Goal: Check status: Check status

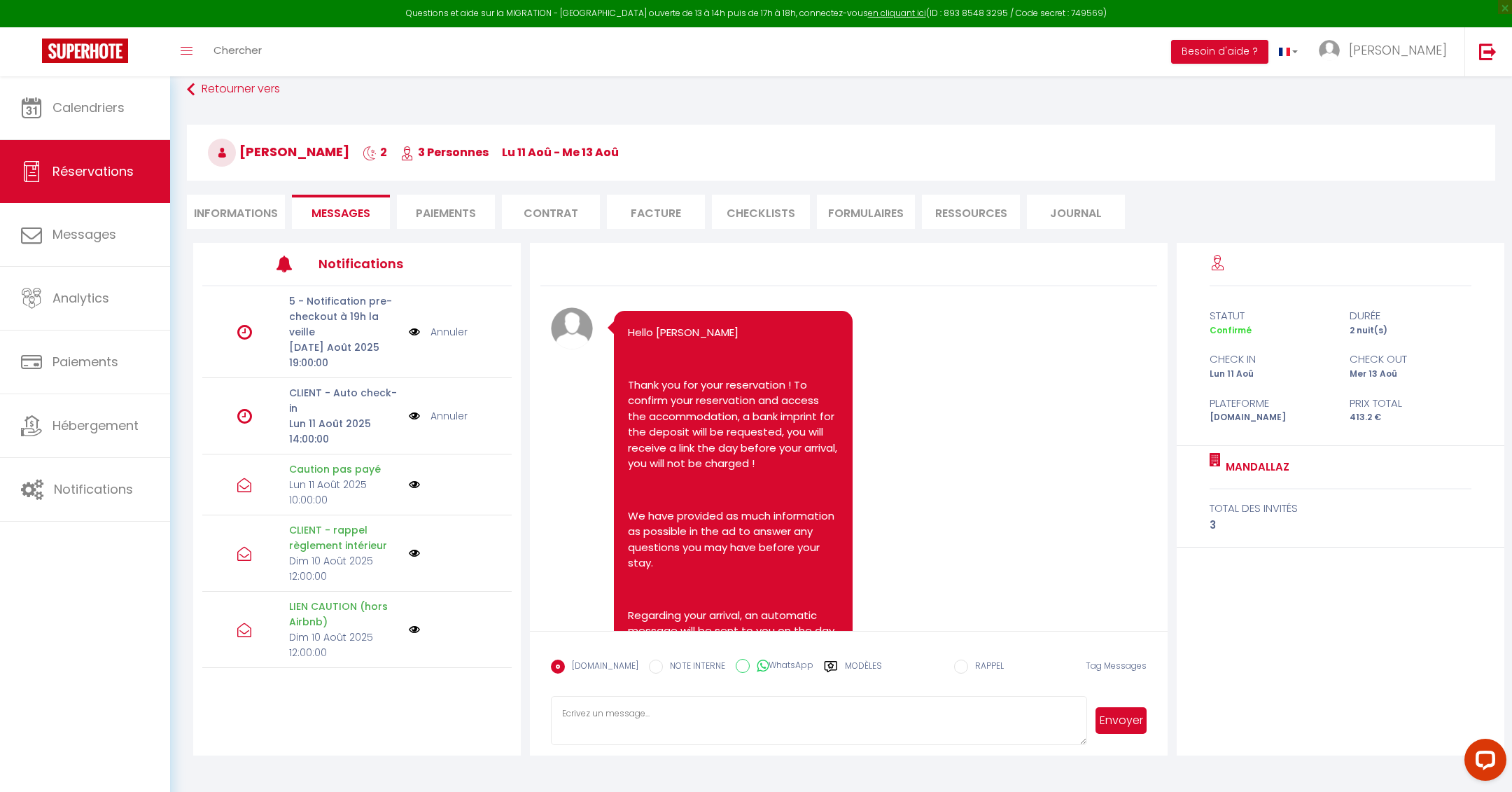
scroll to position [3324, 0]
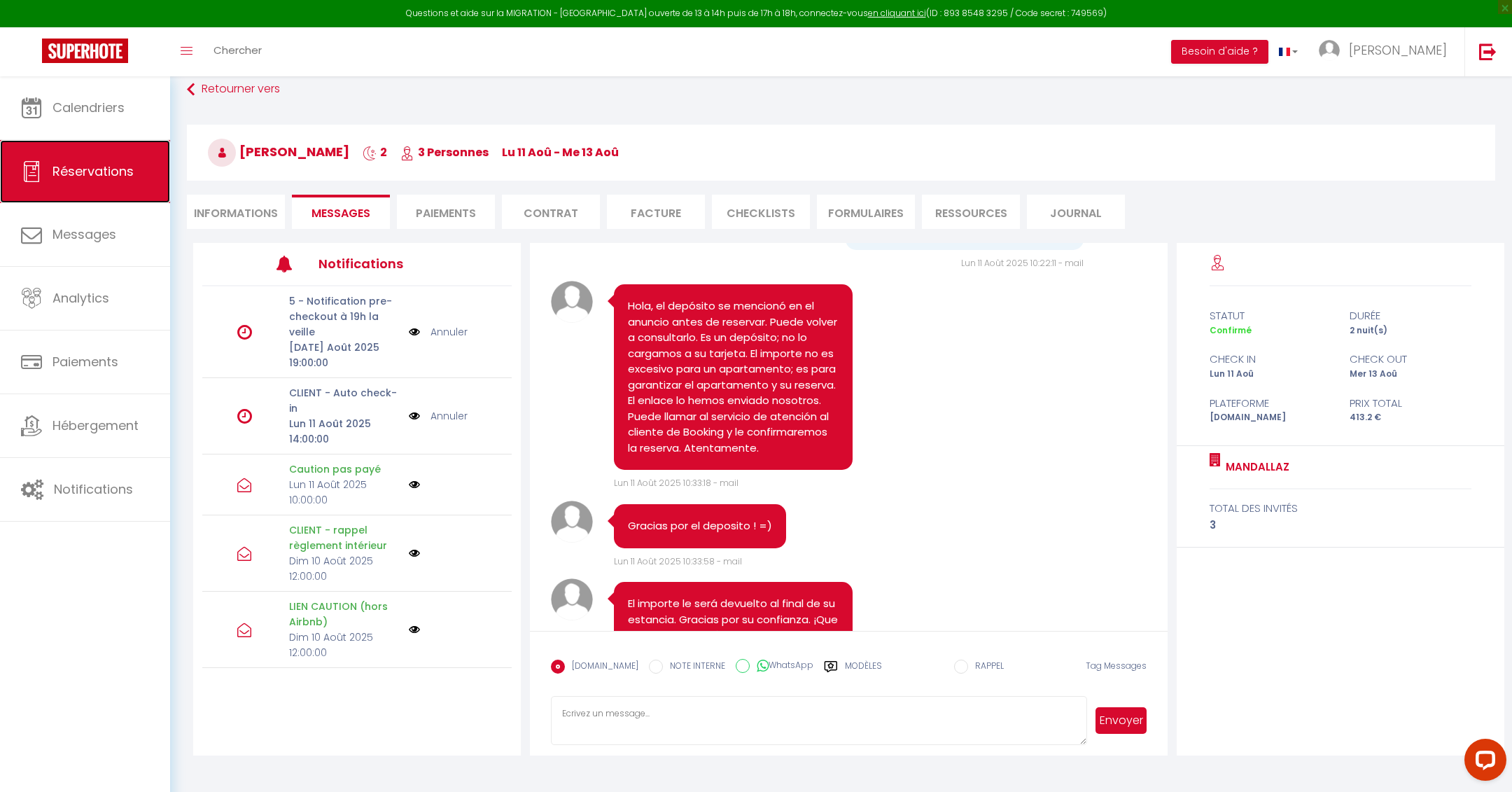
click at [95, 171] on span "Réservations" at bounding box center [93, 171] width 81 height 18
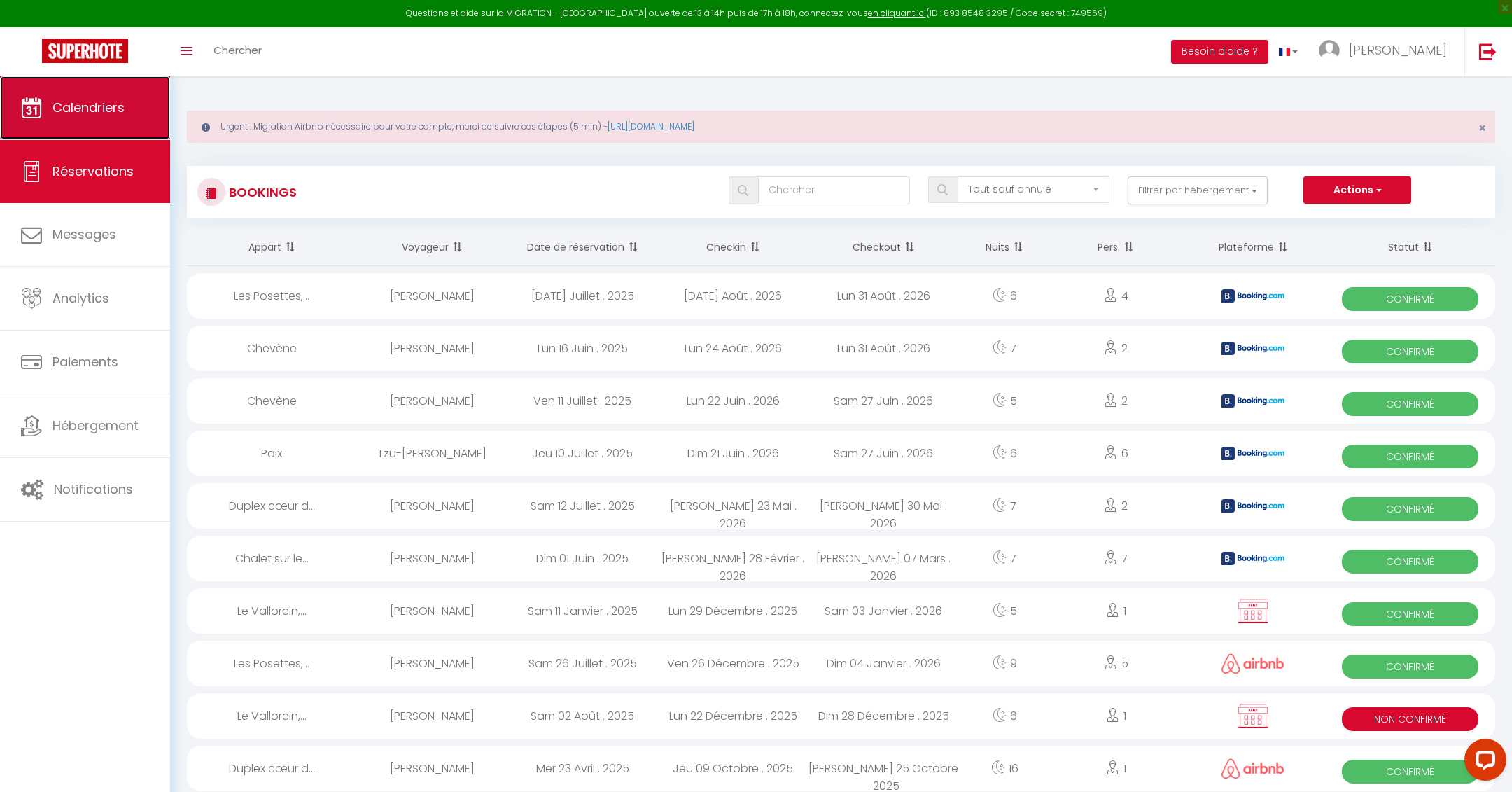
click at [92, 81] on link "Calendriers" at bounding box center [85, 108] width 170 height 63
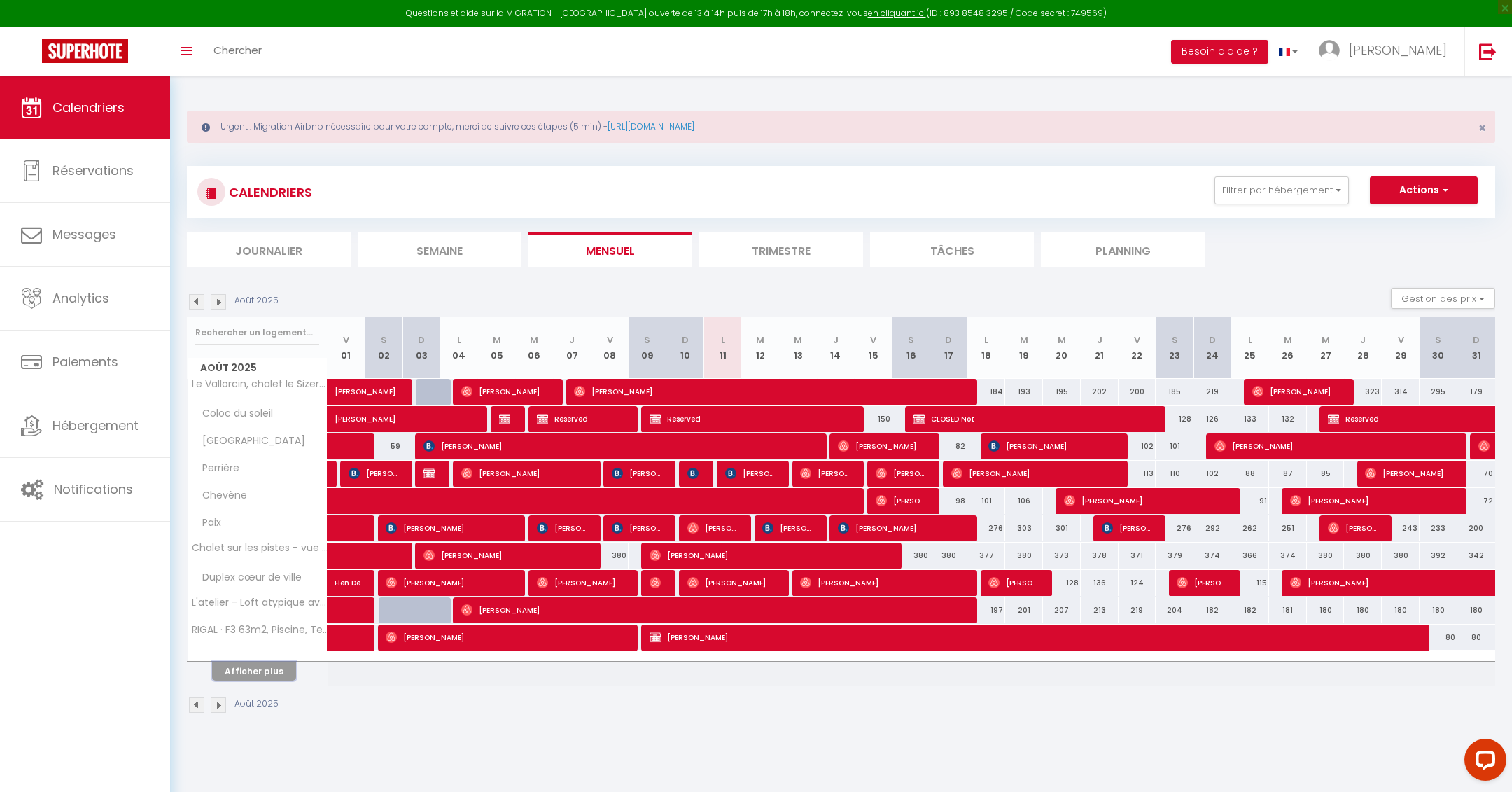
click at [248, 662] on button "Afficher plus" at bounding box center [254, 672] width 84 height 19
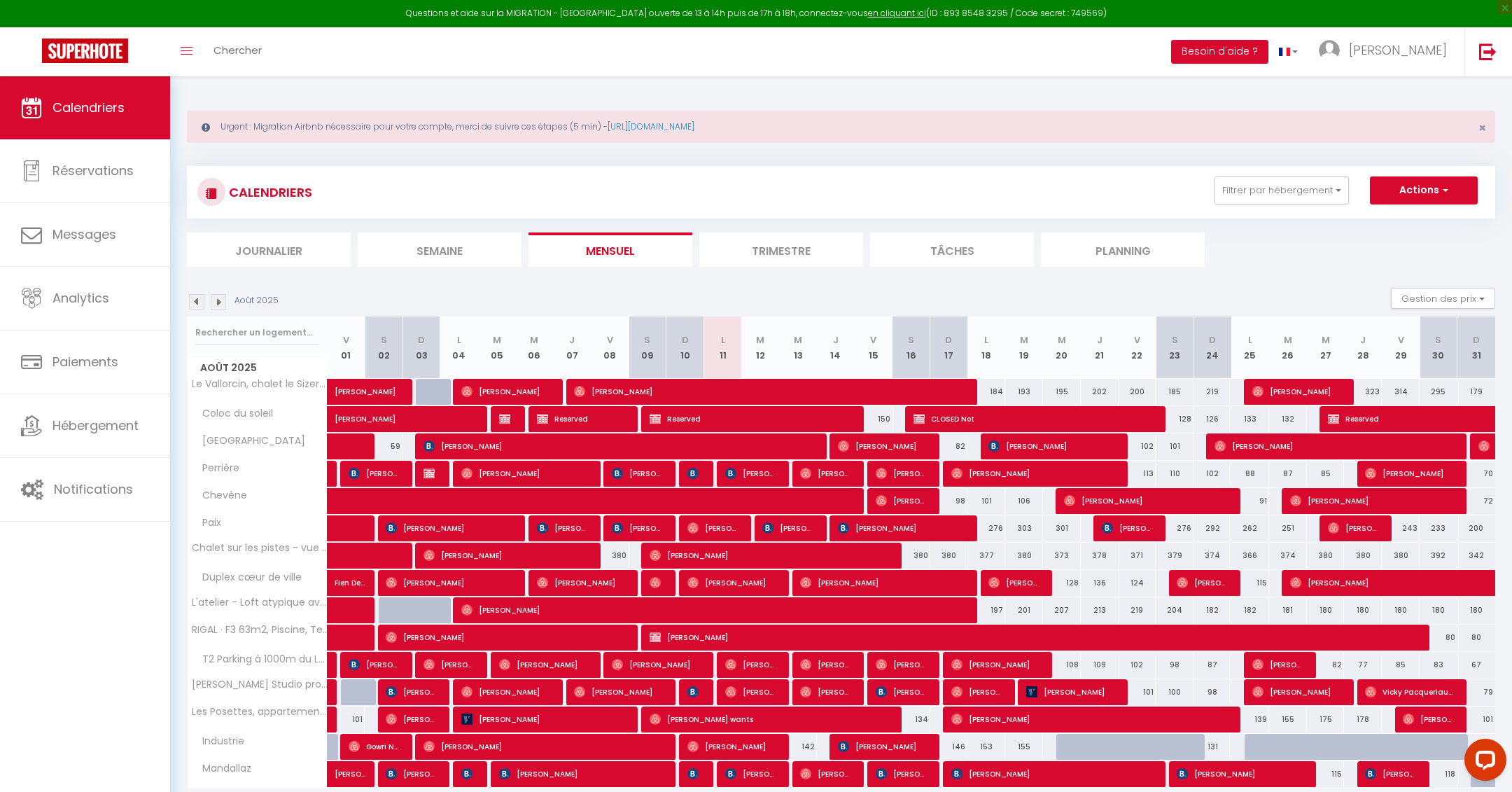
scroll to position [76, 0]
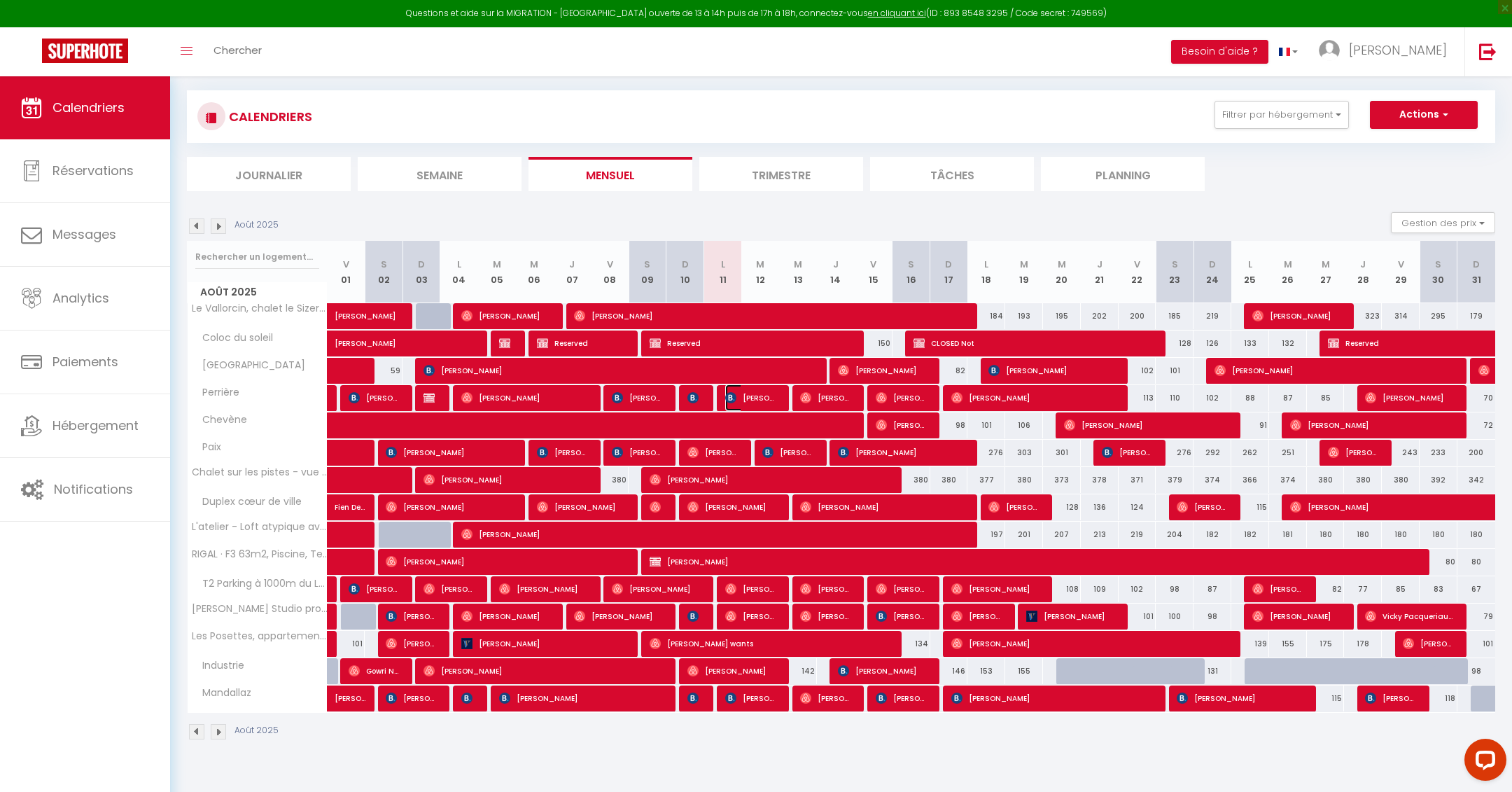
click at [757, 403] on span "[PERSON_NAME][GEOGRAPHIC_DATA]" at bounding box center [750, 398] width 51 height 26
select select "OK"
select select "KO"
select select "0"
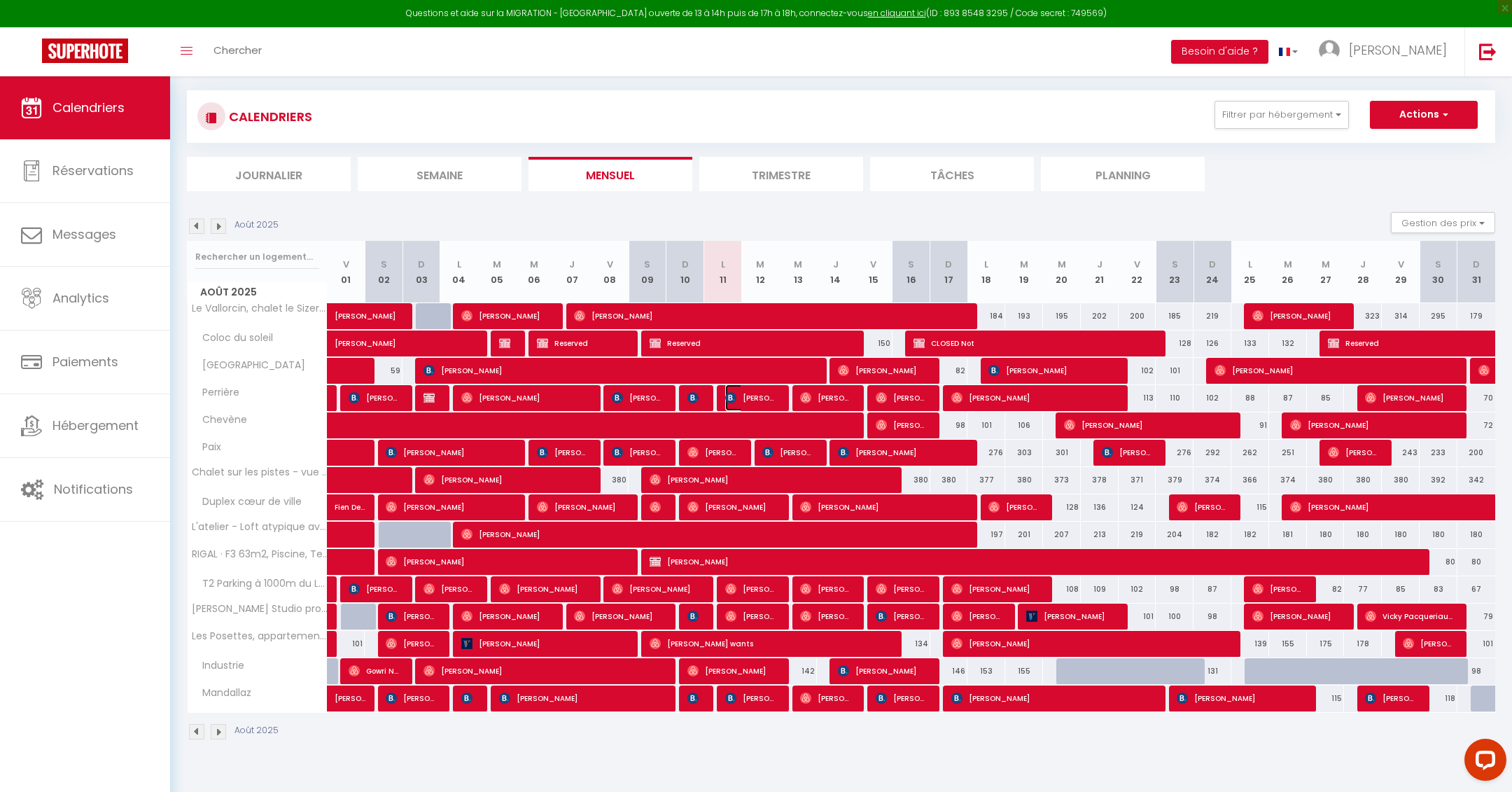
select select "1"
select select
